Goal: Transaction & Acquisition: Purchase product/service

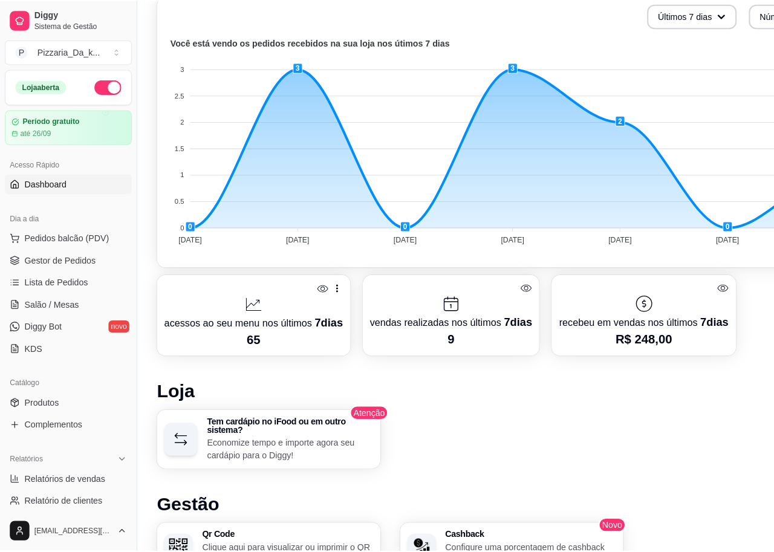
scroll to position [363, 0]
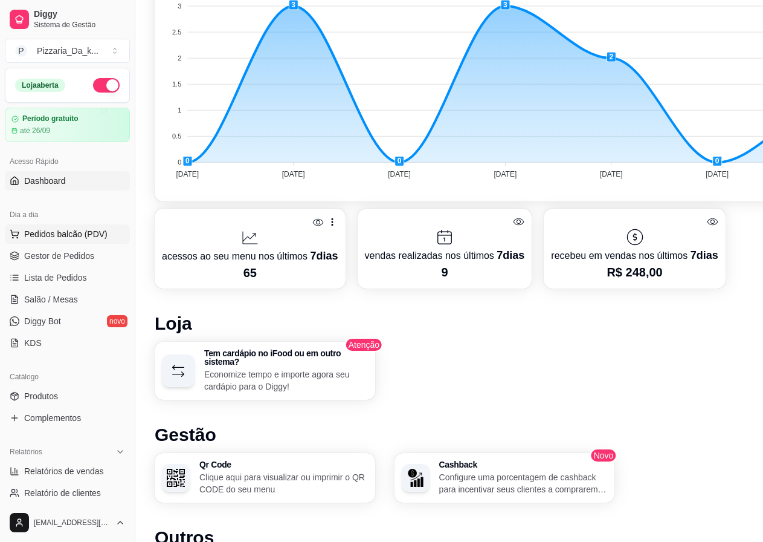
click at [95, 228] on span "Pedidos balcão (PDV)" at bounding box center [65, 234] width 83 height 12
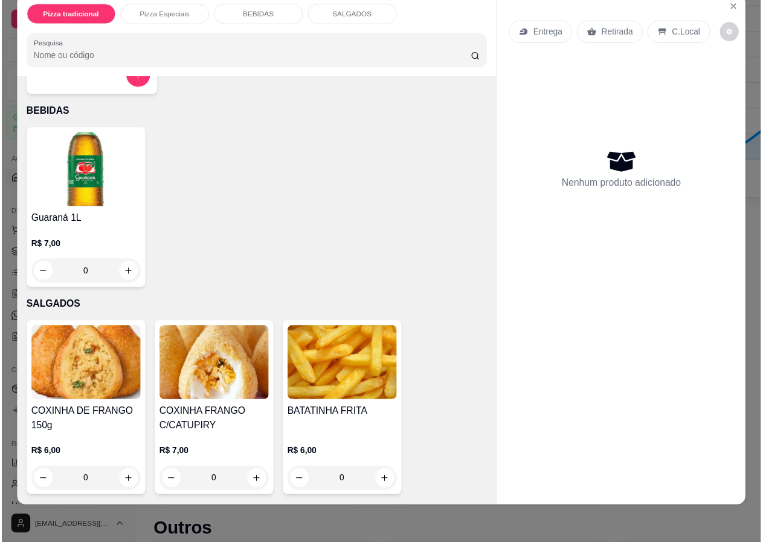
scroll to position [27, 0]
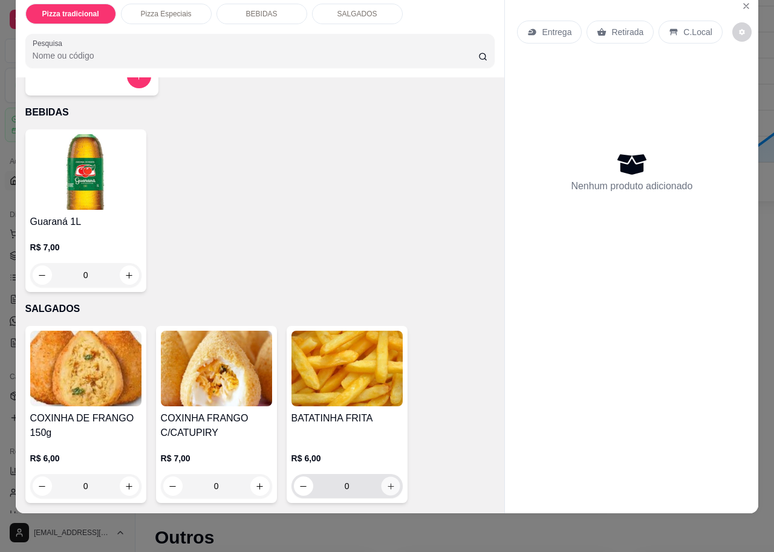
click at [391, 477] on button "increase-product-quantity" at bounding box center [390, 486] width 19 height 19
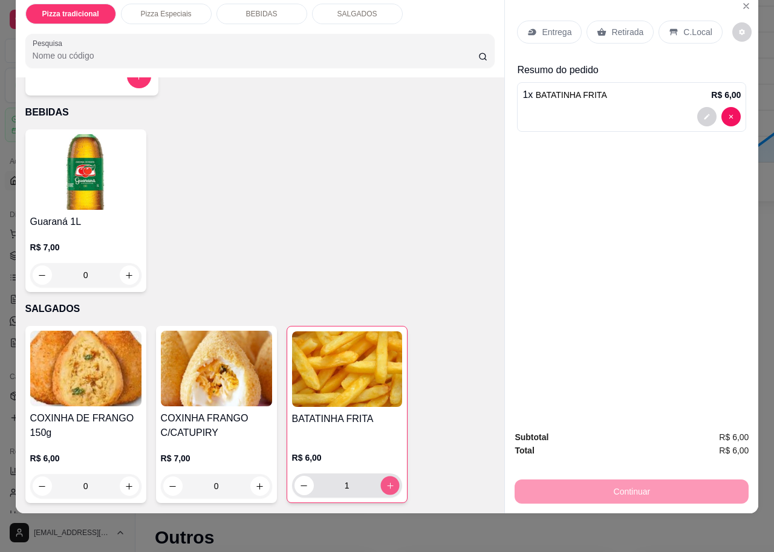
click at [391, 476] on button "increase-product-quantity" at bounding box center [389, 485] width 19 height 19
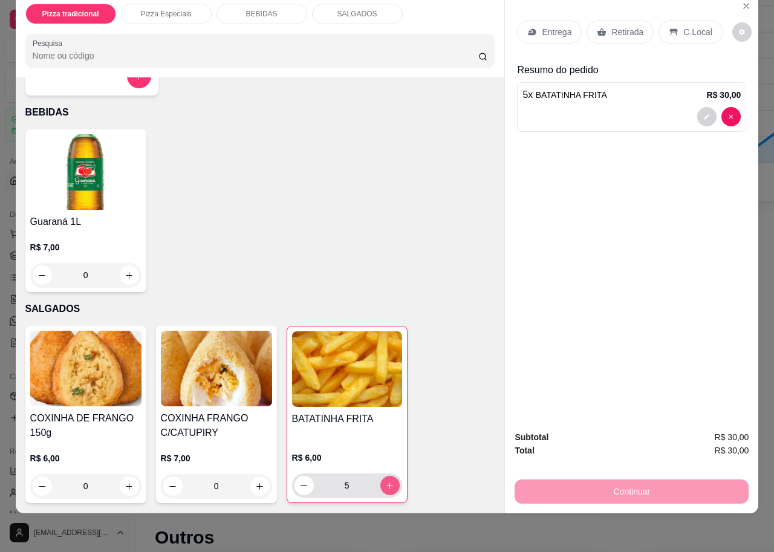
type input "6"
click at [627, 21] on div "Retirada" at bounding box center [619, 32] width 67 height 23
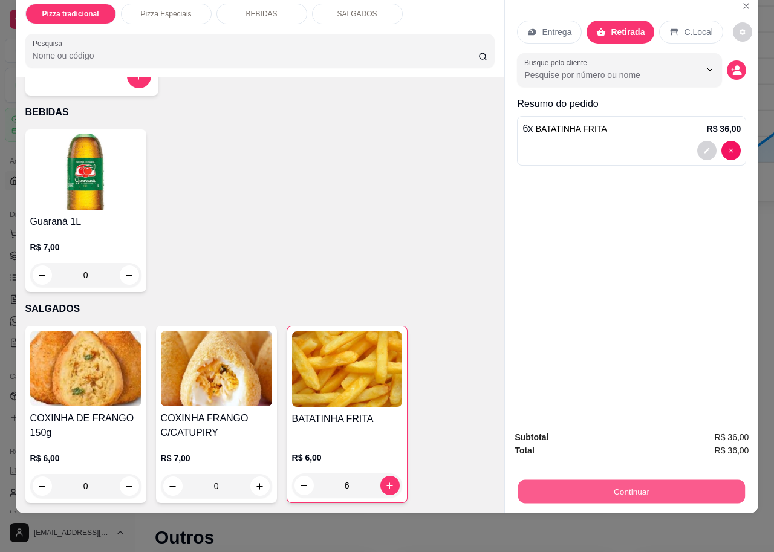
click at [566, 479] on button "Continuar" at bounding box center [631, 491] width 227 height 24
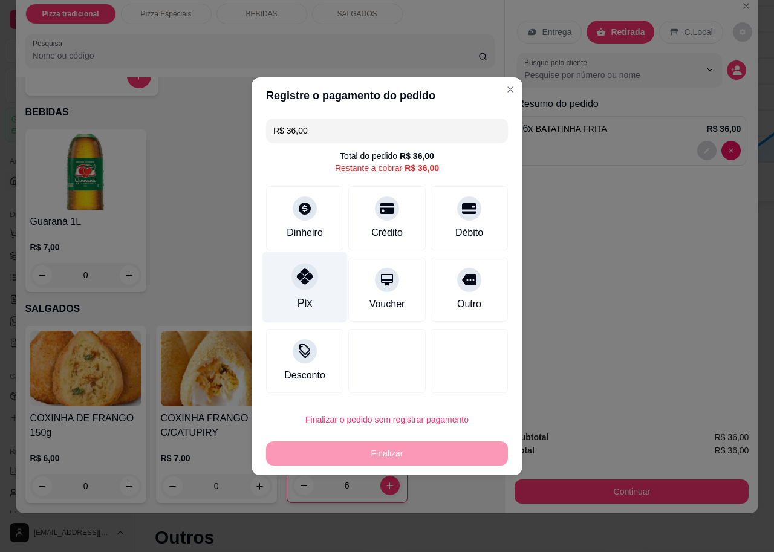
click at [315, 268] on div "Pix" at bounding box center [304, 286] width 85 height 71
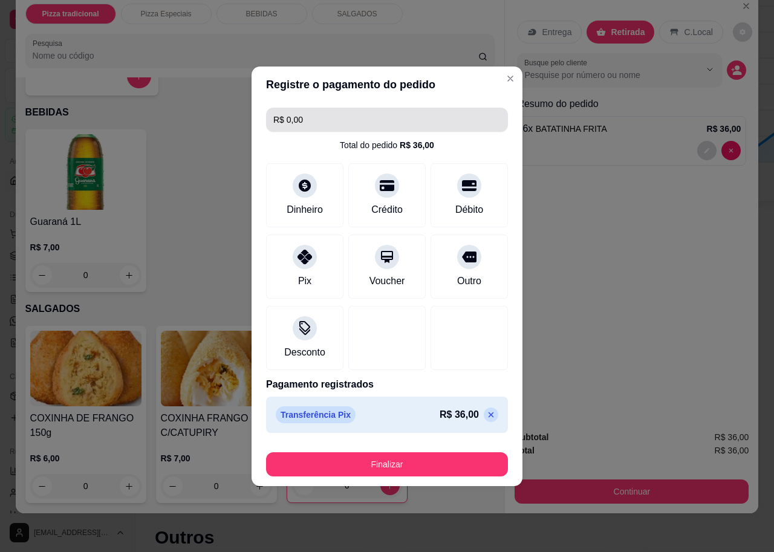
click at [360, 115] on input "R$ 0,00" at bounding box center [386, 120] width 227 height 24
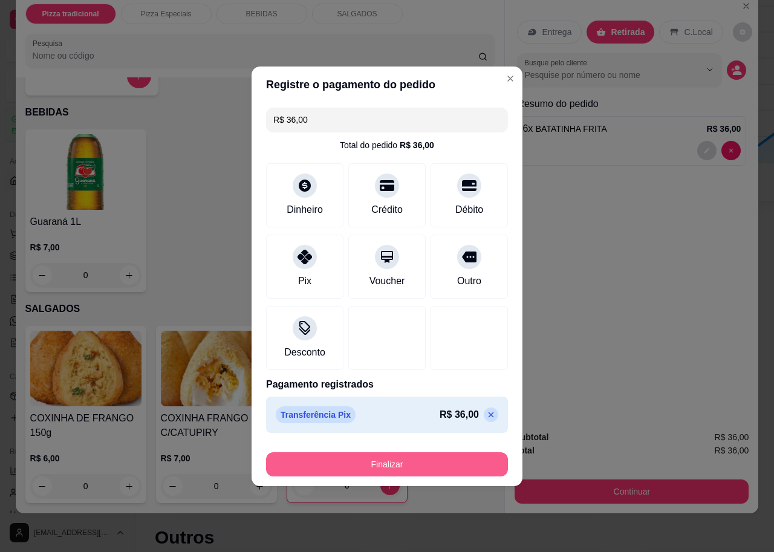
type input "R$ 36,00"
click at [357, 464] on button "Finalizar" at bounding box center [387, 464] width 242 height 24
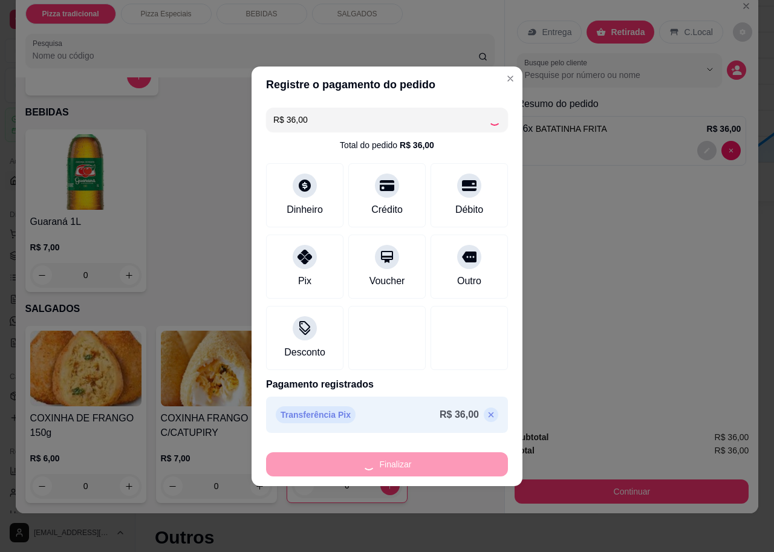
type input "0"
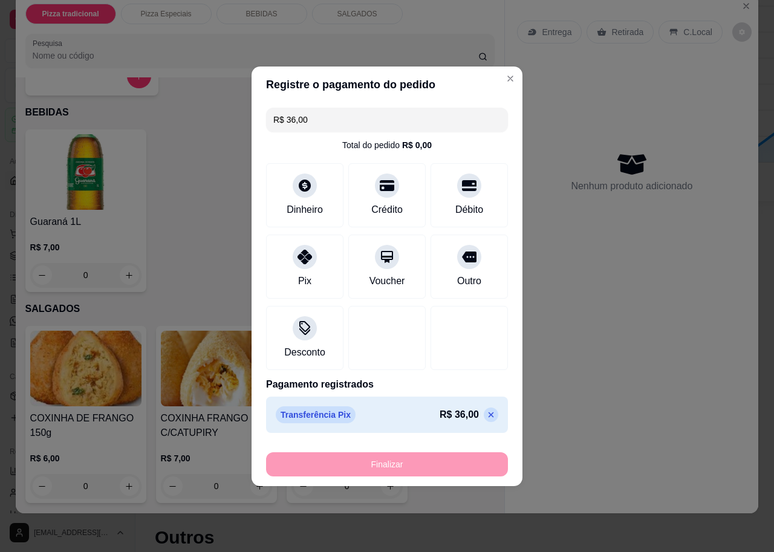
type input "-R$ 36,00"
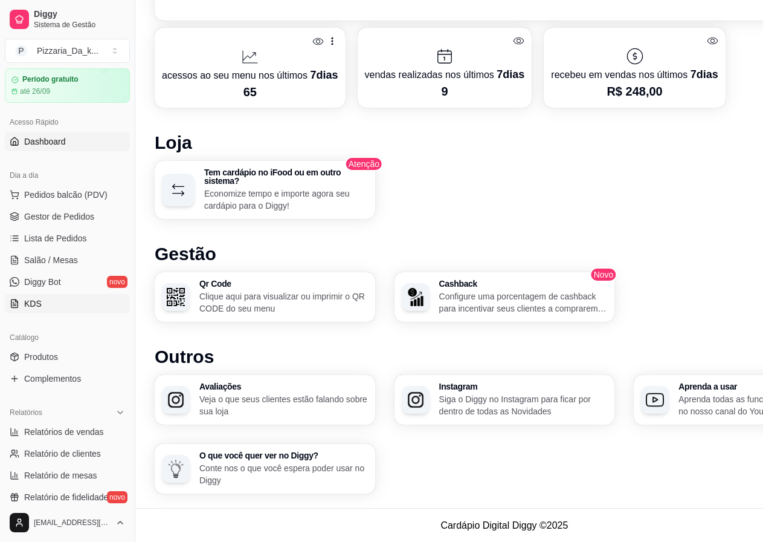
scroll to position [16, 0]
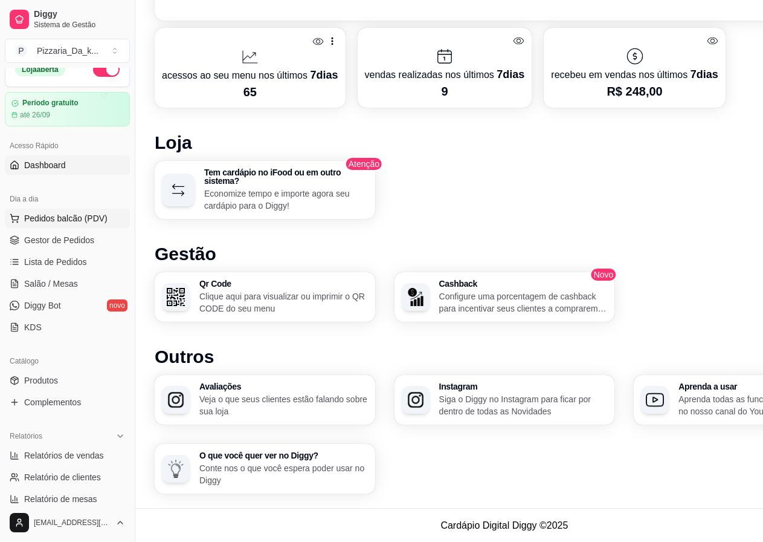
click at [66, 215] on span "Pedidos balcão (PDV)" at bounding box center [65, 218] width 83 height 12
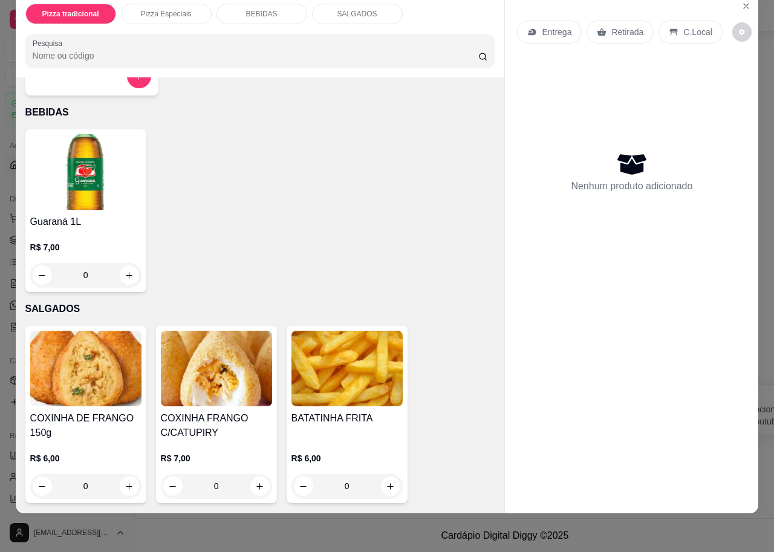
scroll to position [27, 0]
click at [386, 482] on icon "increase-product-quantity" at bounding box center [390, 486] width 9 height 9
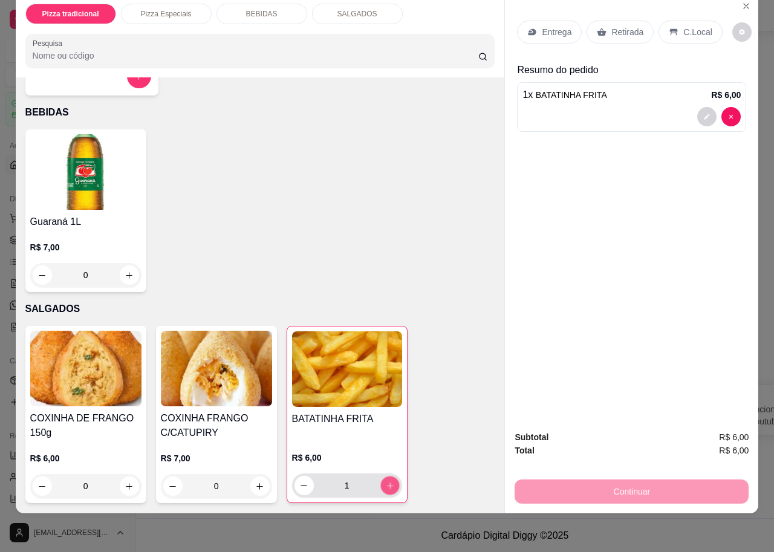
click at [385, 481] on icon "increase-product-quantity" at bounding box center [389, 485] width 9 height 9
type input "2"
click at [619, 26] on p "Retirada" at bounding box center [627, 32] width 32 height 12
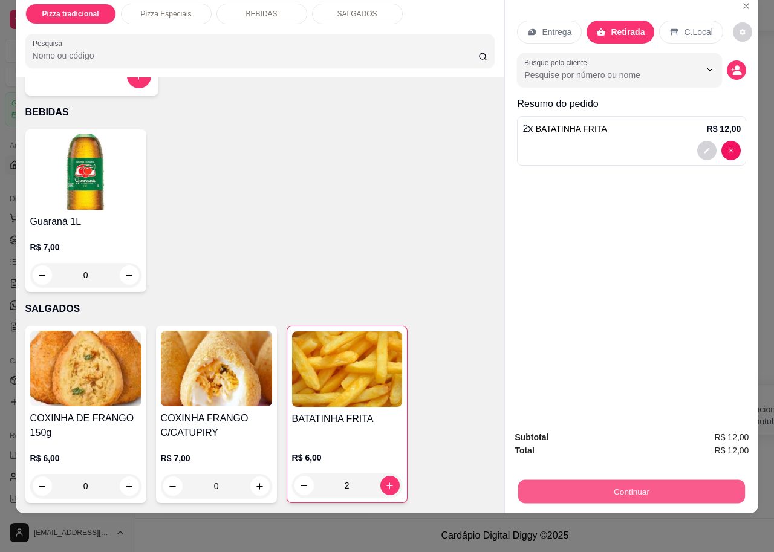
click at [592, 481] on button "Continuar" at bounding box center [631, 491] width 227 height 24
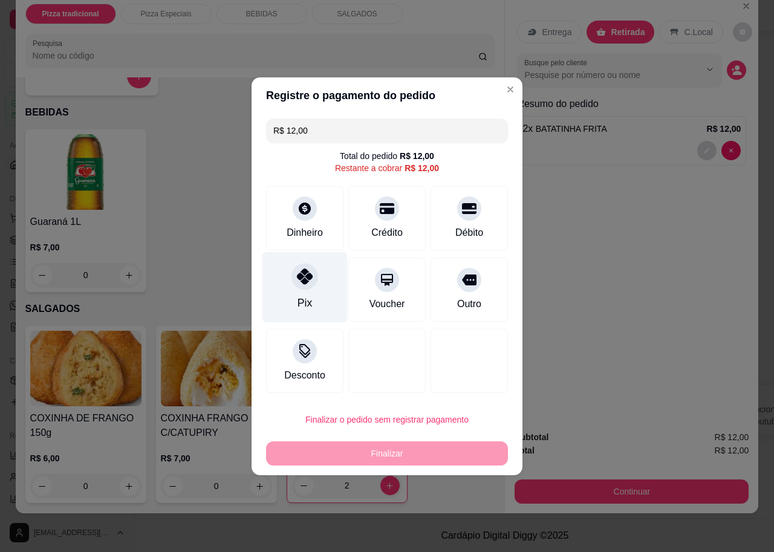
click at [306, 303] on div "Pix" at bounding box center [304, 303] width 15 height 16
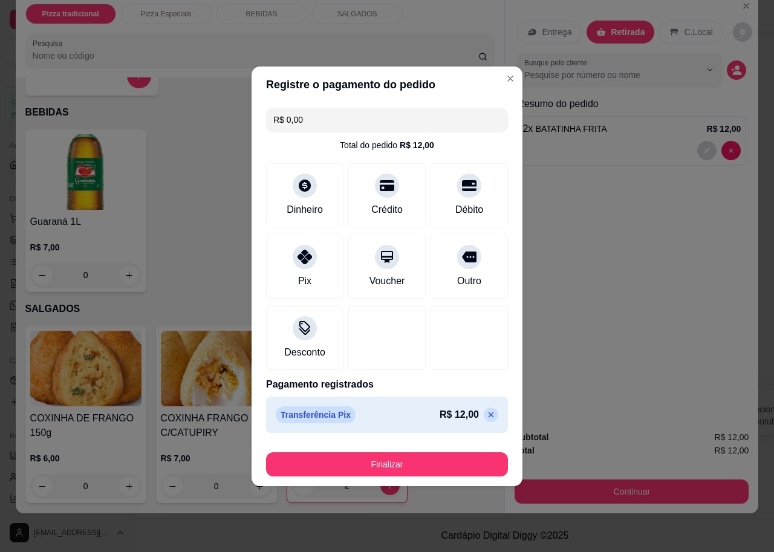
drag, startPoint x: 343, startPoint y: 120, endPoint x: 344, endPoint y: 137, distance: 17.6
click at [344, 137] on div "R$ 0,00 Total do pedido R$ 12,00 Dinheiro Crédito Débito Pix Voucher Outro Desc…" at bounding box center [386, 270] width 271 height 335
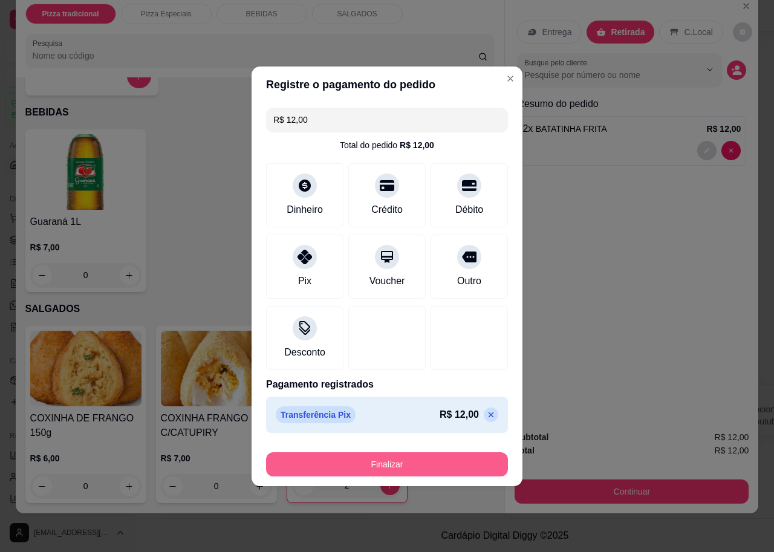
type input "R$ 12,00"
click at [374, 467] on button "Finalizar" at bounding box center [387, 464] width 242 height 24
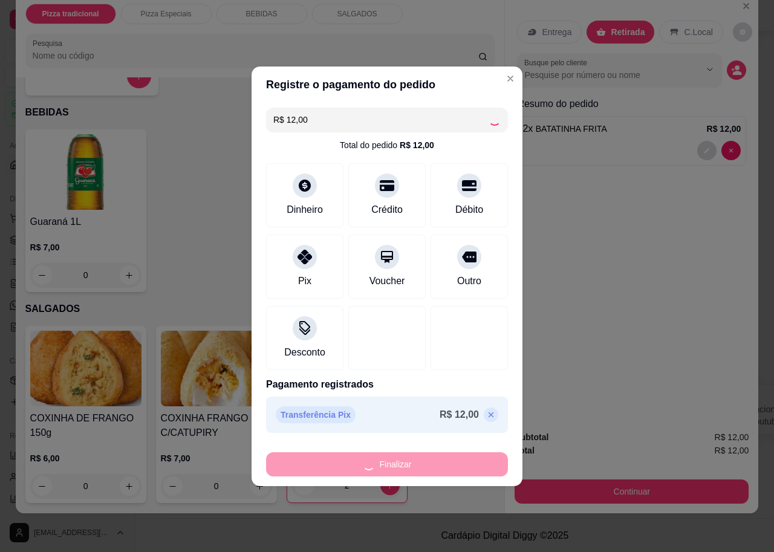
type input "0"
type input "-R$ 12,00"
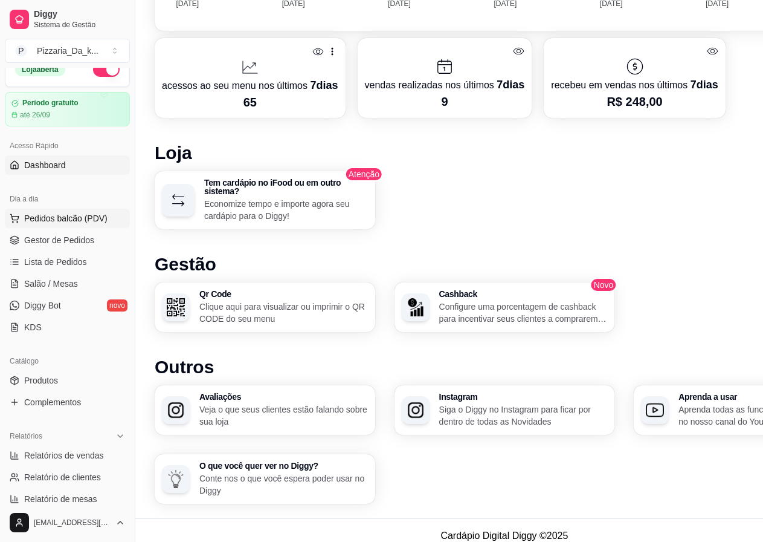
click at [80, 215] on span "Pedidos balcão (PDV)" at bounding box center [65, 218] width 83 height 12
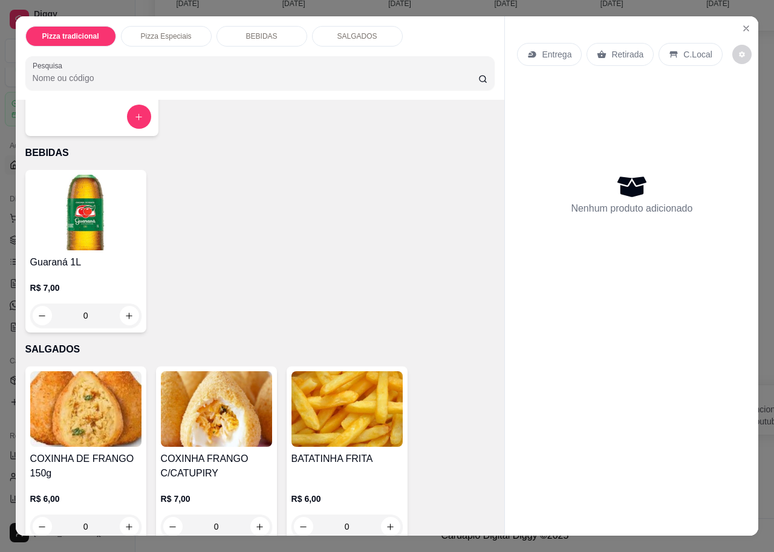
scroll to position [405, 0]
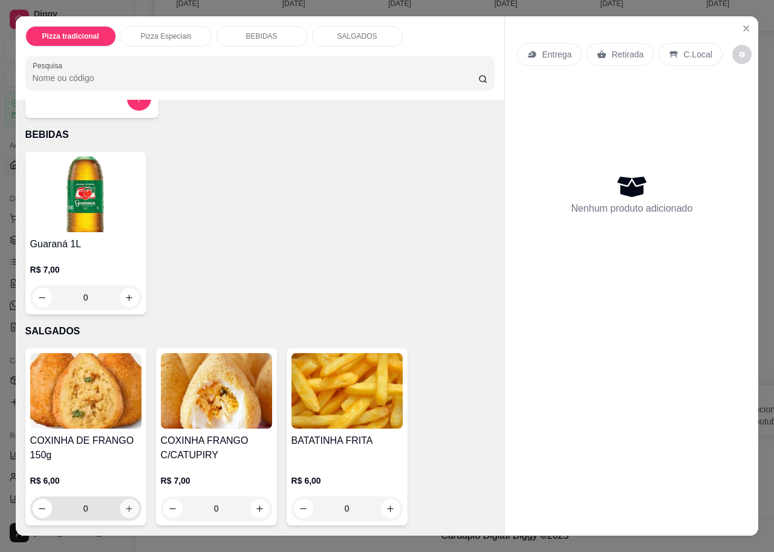
click at [125, 504] on icon "increase-product-quantity" at bounding box center [129, 508] width 9 height 9
type input "1"
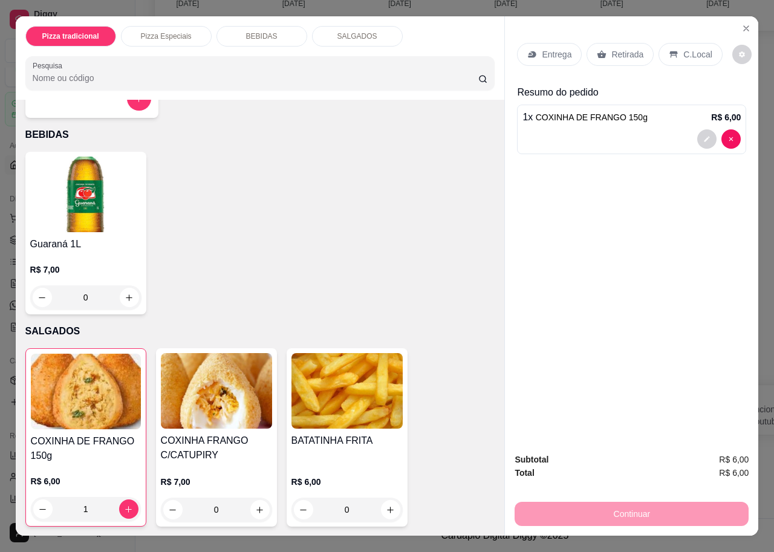
click at [614, 48] on p "Retirada" at bounding box center [627, 54] width 32 height 12
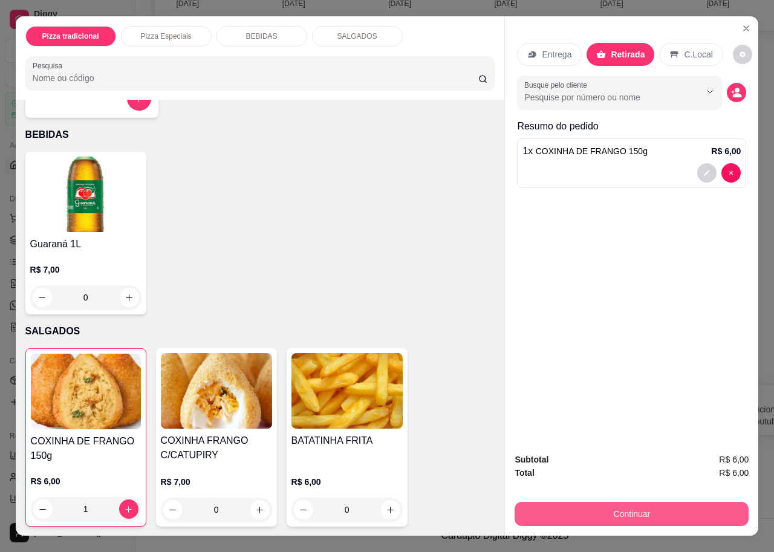
click at [638, 508] on button "Continuar" at bounding box center [631, 514] width 234 height 24
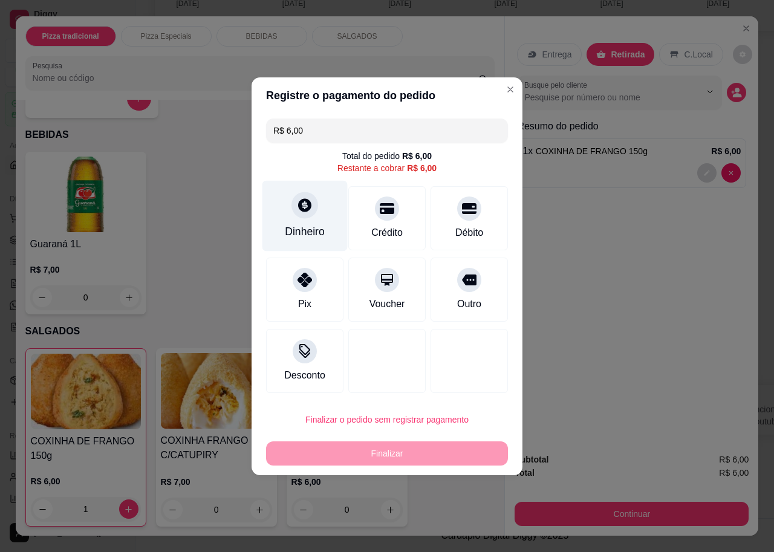
click at [319, 208] on div "Dinheiro" at bounding box center [304, 215] width 85 height 71
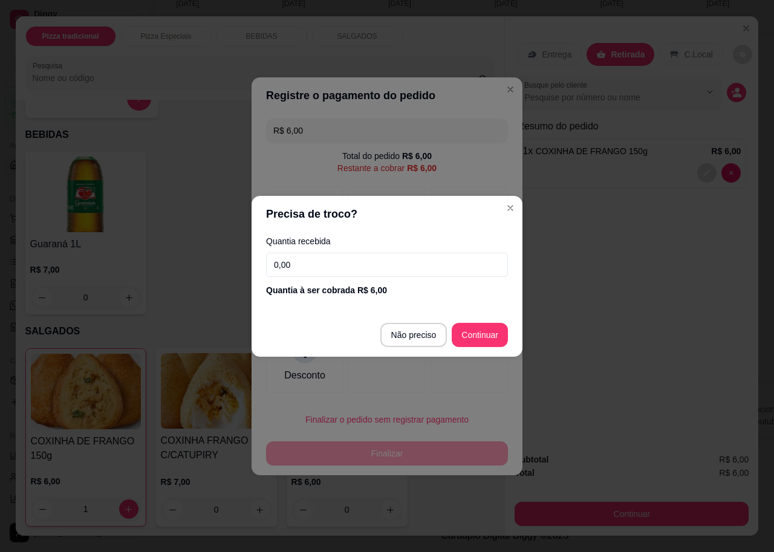
click at [418, 267] on input "0,00" at bounding box center [387, 265] width 242 height 24
type input "6,00"
type input "R$ 0,00"
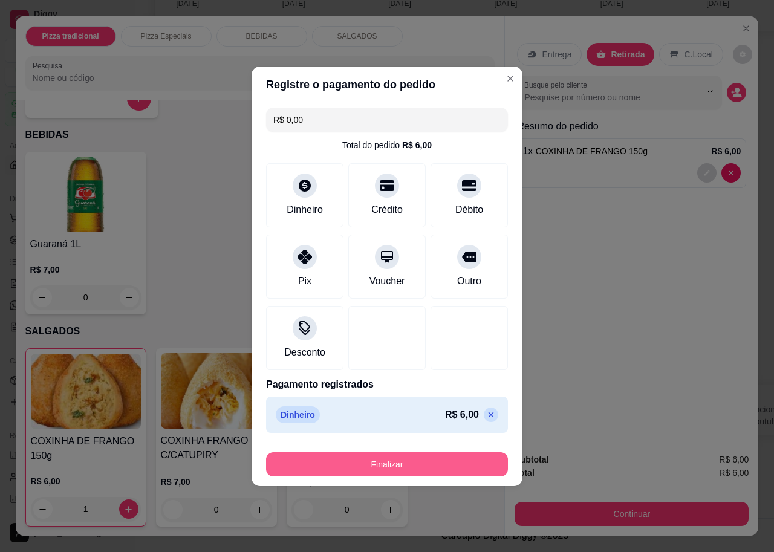
click at [447, 458] on button "Finalizar" at bounding box center [387, 464] width 242 height 24
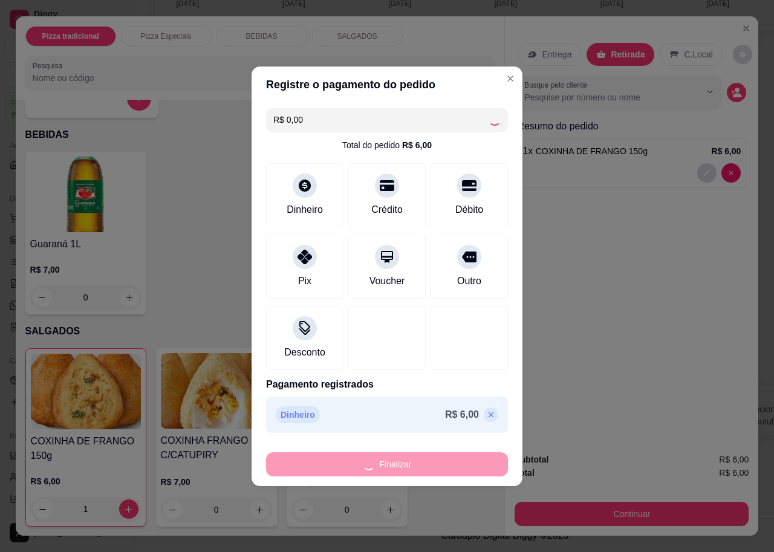
type input "0"
type input "-R$ 6,00"
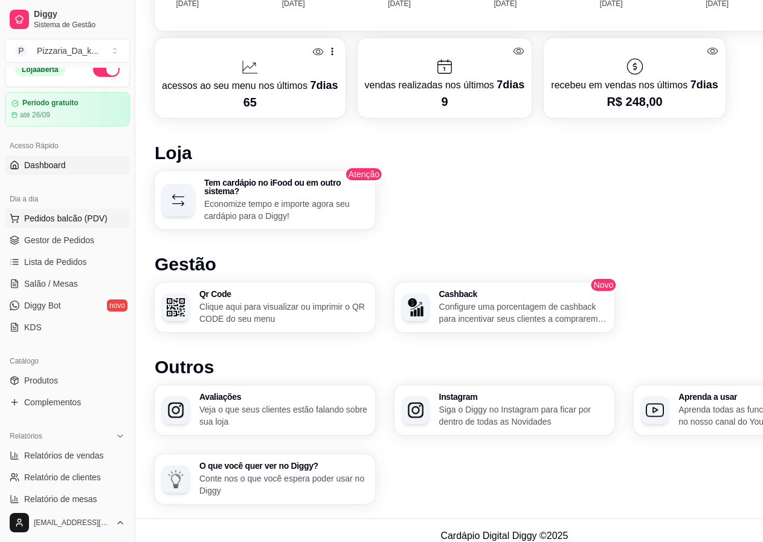
click at [62, 215] on span "Pedidos balcão (PDV)" at bounding box center [65, 218] width 83 height 12
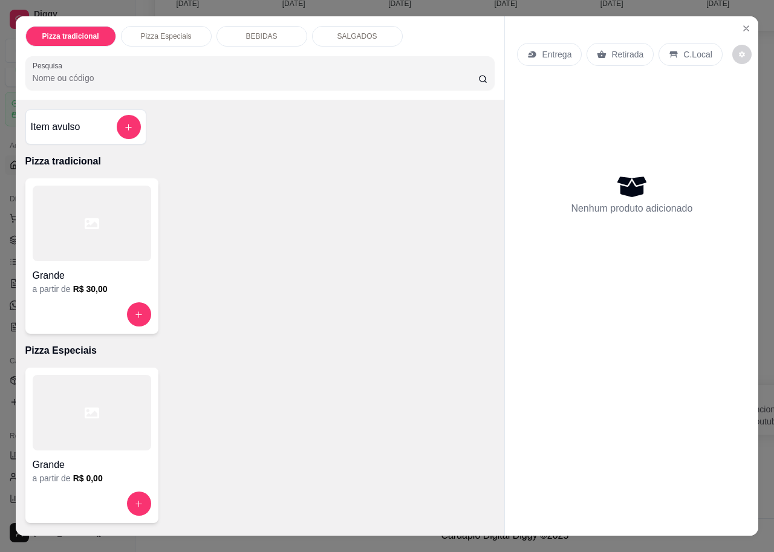
click at [102, 222] on div at bounding box center [92, 224] width 118 height 76
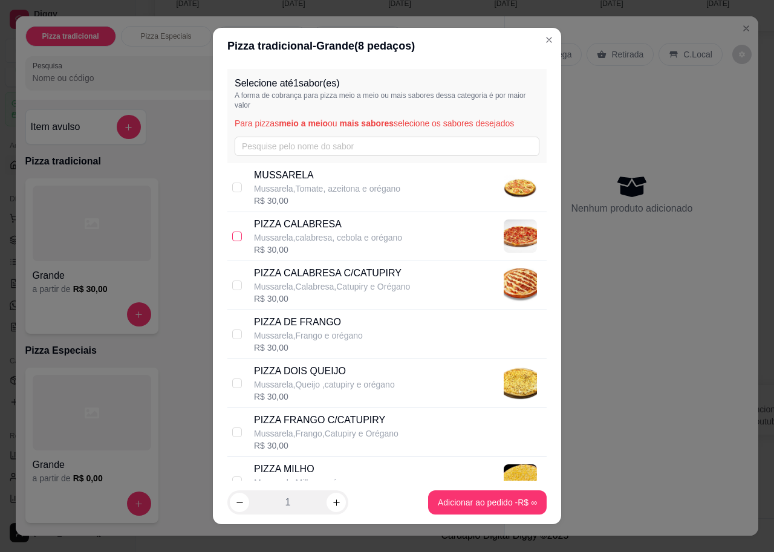
click at [234, 235] on input "checkbox" at bounding box center [237, 236] width 10 height 10
checkbox input "false"
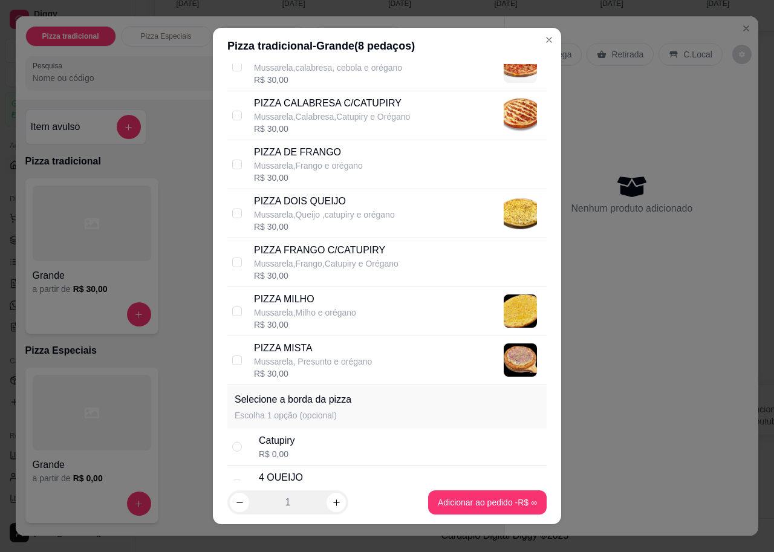
scroll to position [181, 0]
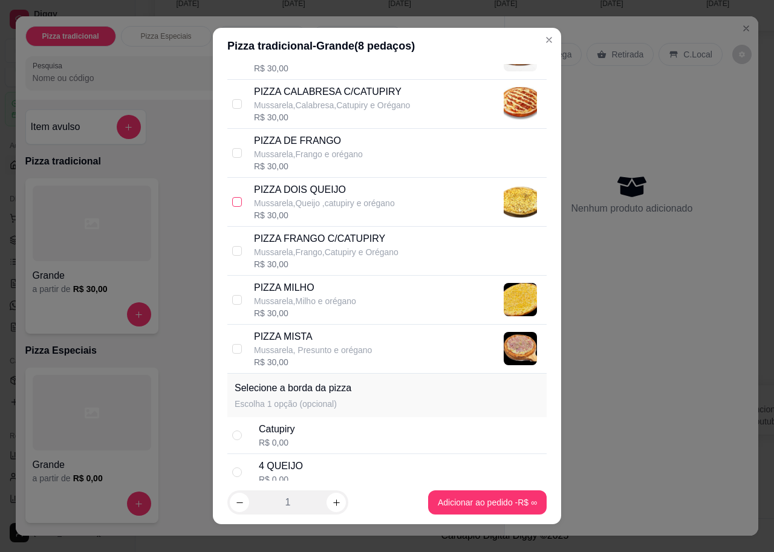
click at [233, 199] on input "checkbox" at bounding box center [237, 202] width 10 height 10
checkbox input "true"
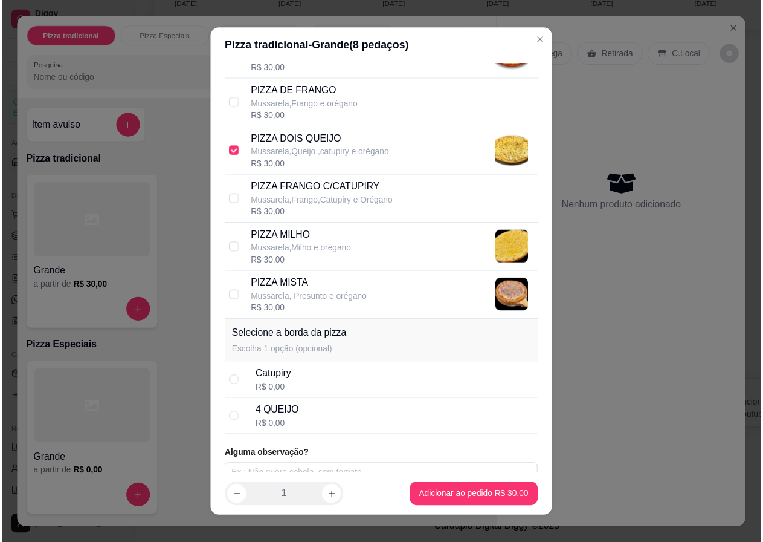
scroll to position [244, 0]
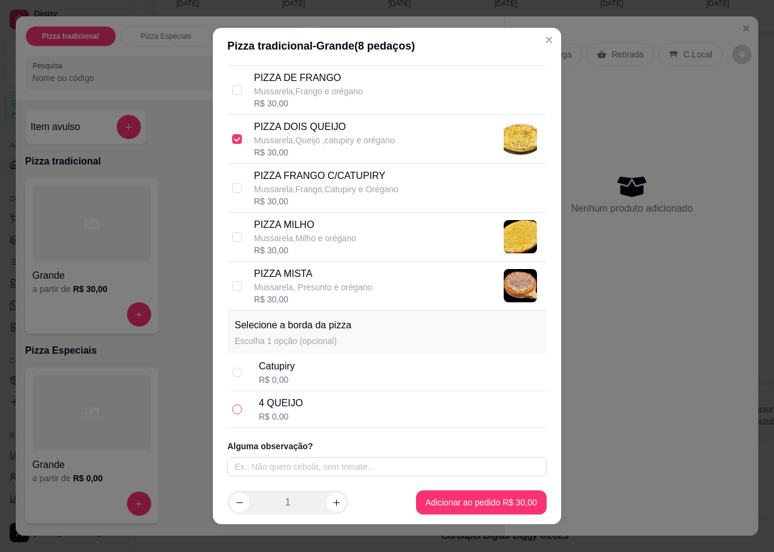
click at [232, 406] on input "radio" at bounding box center [237, 409] width 10 height 10
radio input "true"
click at [304, 467] on input "text" at bounding box center [386, 466] width 319 height 19
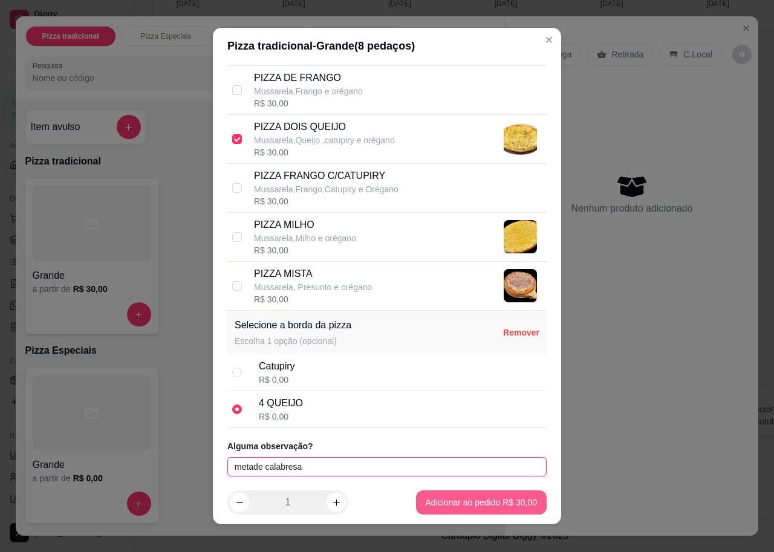
type input "metade calabresa"
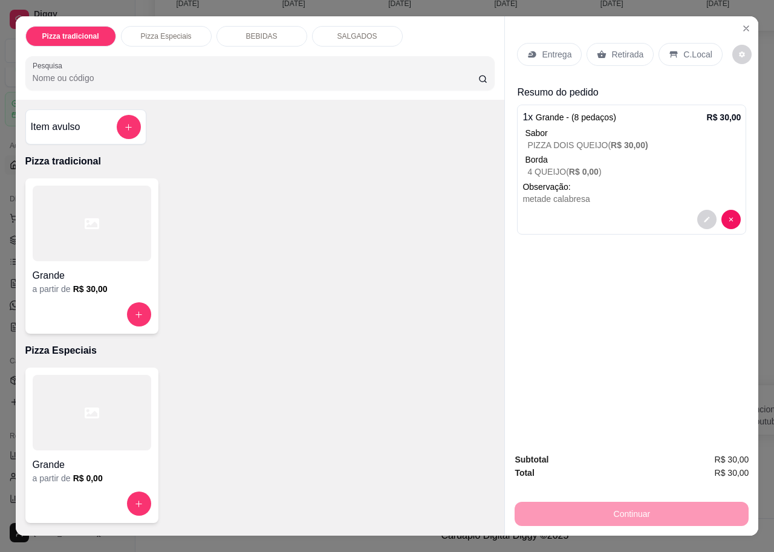
click at [623, 48] on p "Retirada" at bounding box center [627, 54] width 32 height 12
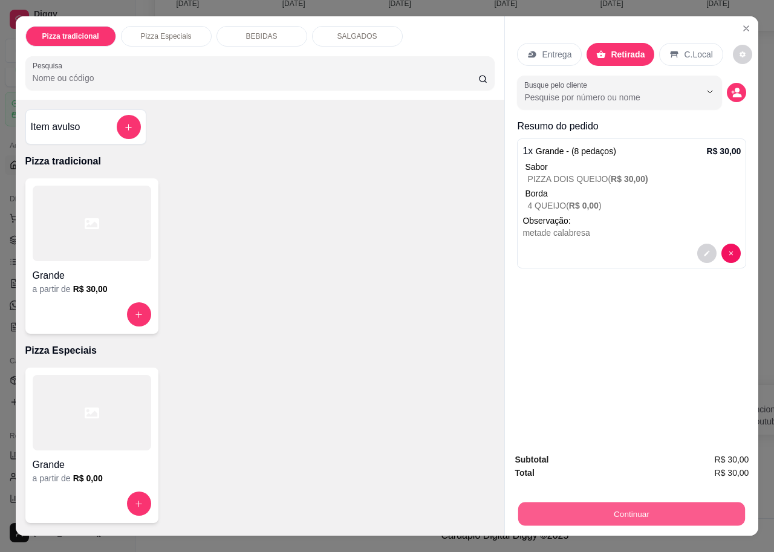
click at [627, 502] on button "Continuar" at bounding box center [631, 514] width 227 height 24
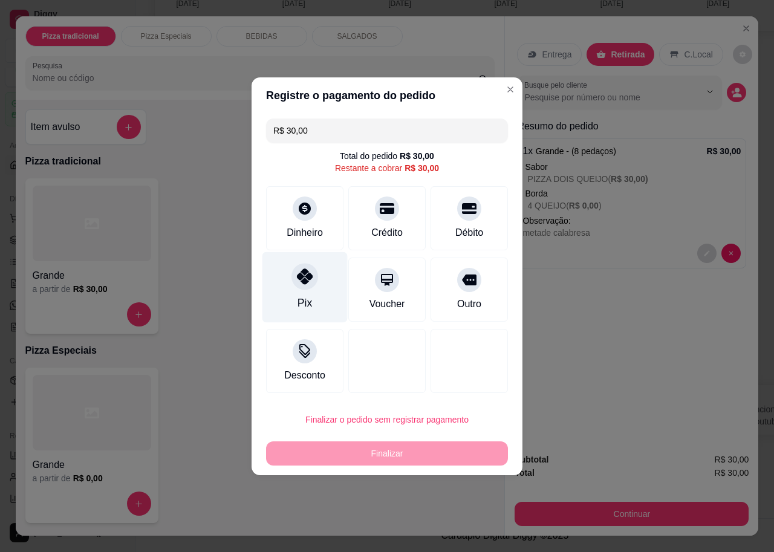
click at [315, 280] on div "Pix" at bounding box center [304, 286] width 85 height 71
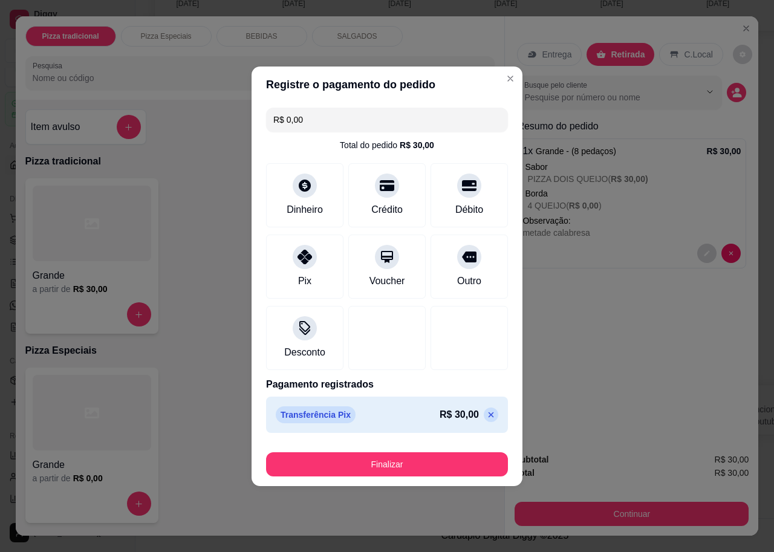
click at [309, 121] on input "R$ 0,00" at bounding box center [386, 120] width 227 height 24
type input "R$ 30,00"
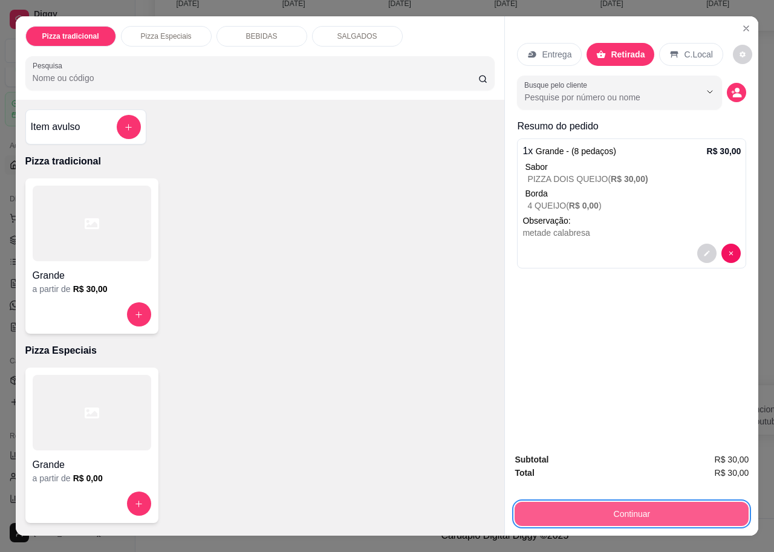
click at [636, 510] on button "Continuar" at bounding box center [631, 514] width 234 height 24
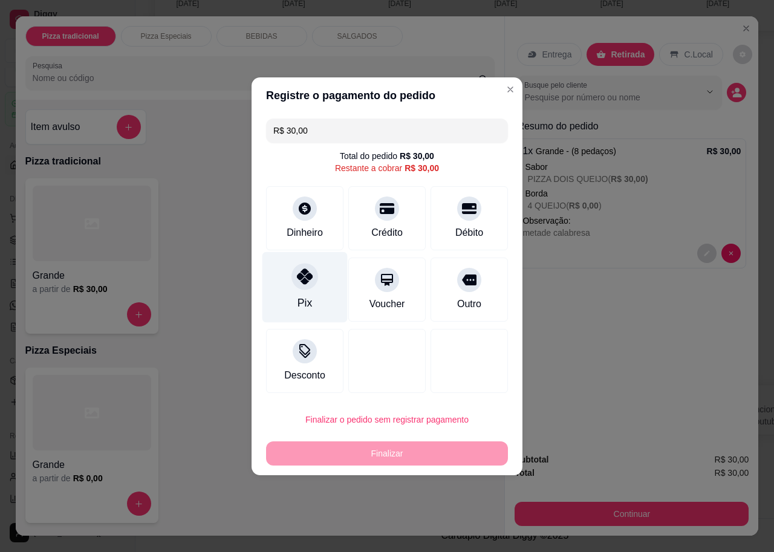
click at [298, 270] on icon at bounding box center [305, 276] width 16 height 16
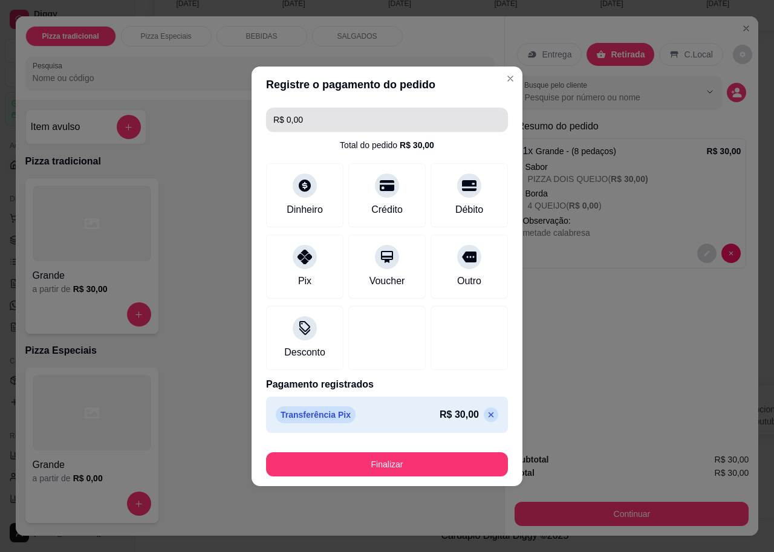
click at [367, 112] on input "R$ 0,00" at bounding box center [386, 120] width 227 height 24
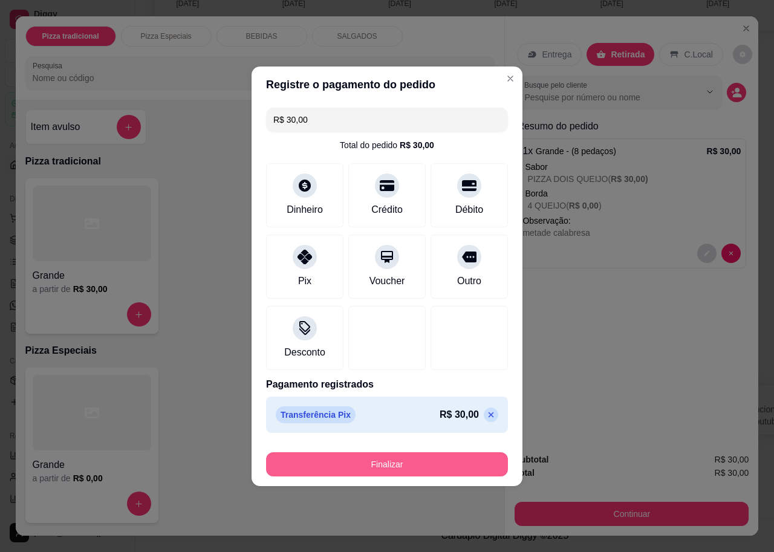
click at [432, 459] on button "Finalizar" at bounding box center [387, 464] width 242 height 24
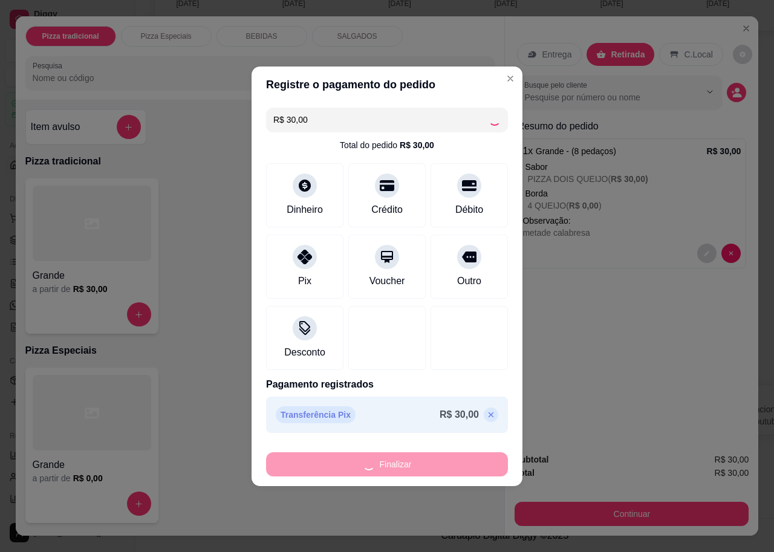
type input "-R$ 30,00"
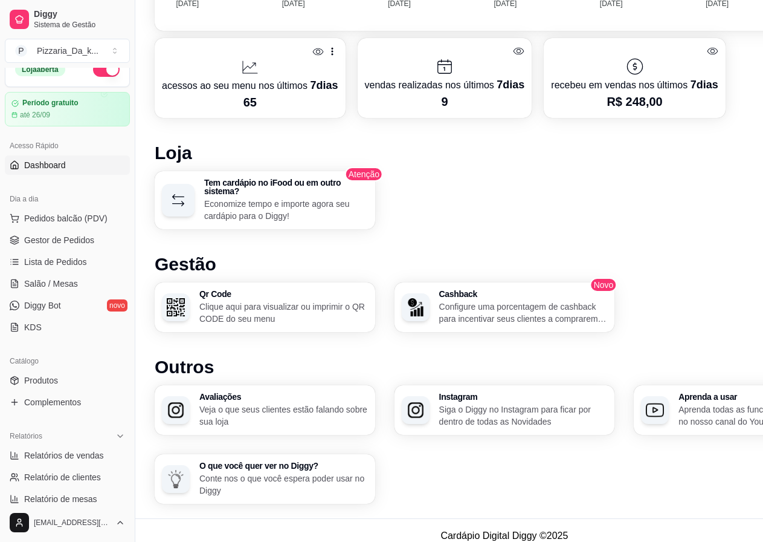
scroll to position [543, 0]
